Goal: Find specific page/section: Find specific page/section

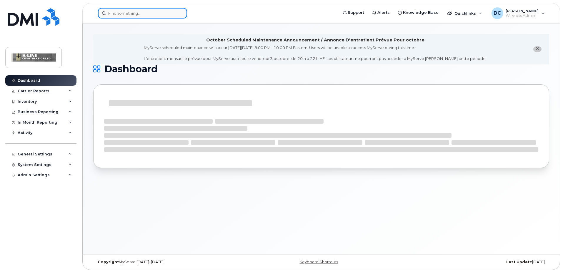
click at [110, 12] on input at bounding box center [142, 13] width 89 height 11
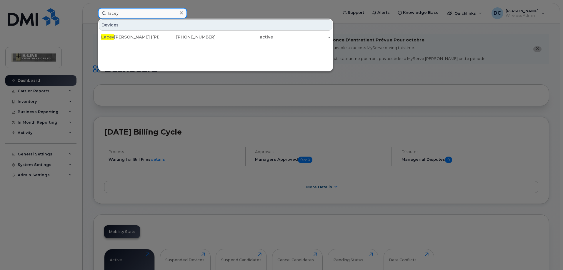
type input "lacey"
click at [350, 88] on div at bounding box center [281, 135] width 563 height 270
